Goal: Navigation & Orientation: Understand site structure

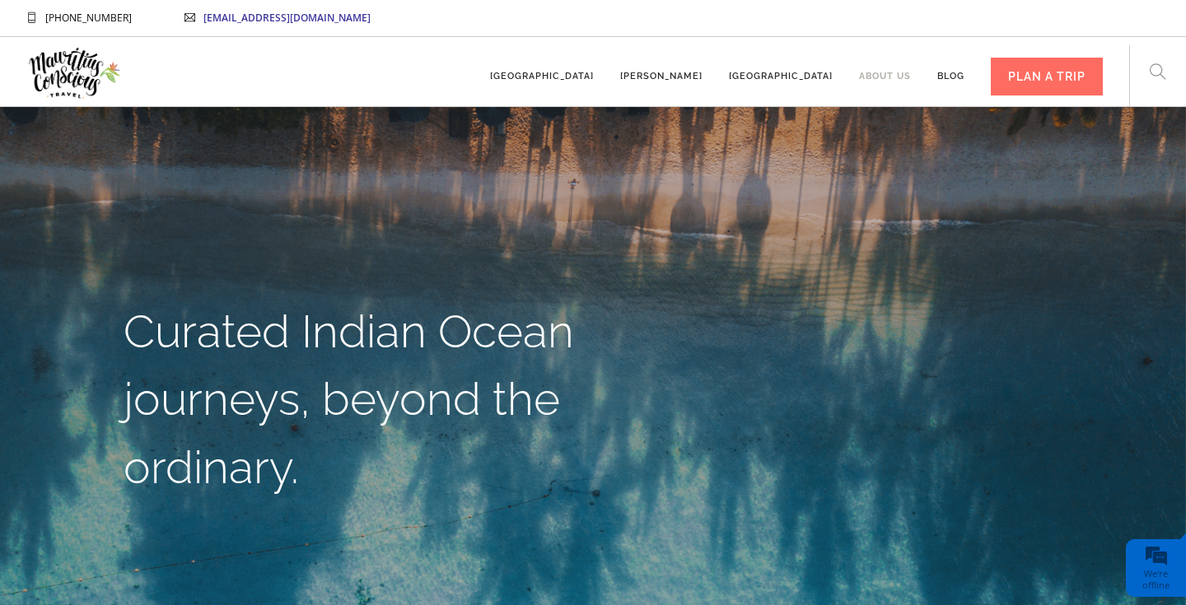
click at [873, 74] on link "About us" at bounding box center [885, 68] width 52 height 45
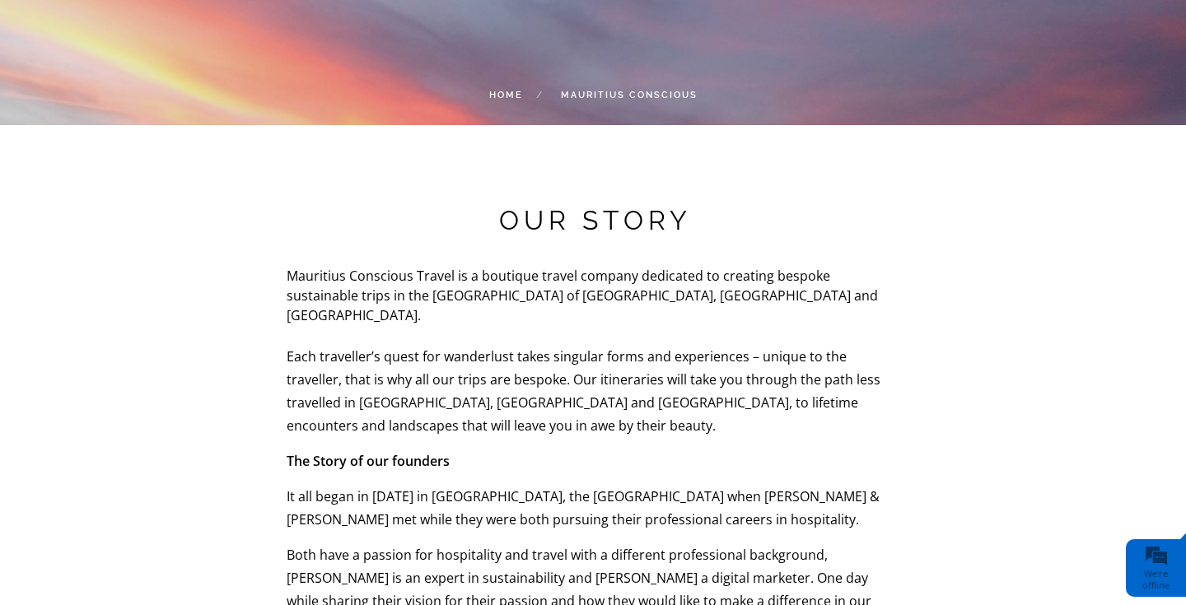
click at [511, 94] on link "Home" at bounding box center [506, 95] width 34 height 11
